Goal: Task Accomplishment & Management: Manage account settings

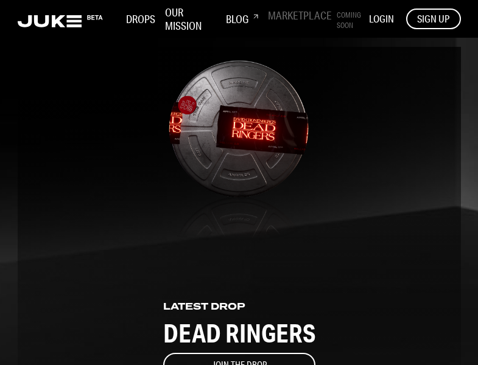
click at [375, 19] on span "LOGIN" at bounding box center [381, 18] width 25 height 13
